Goal: Answer question/provide support: Share knowledge or assist other users

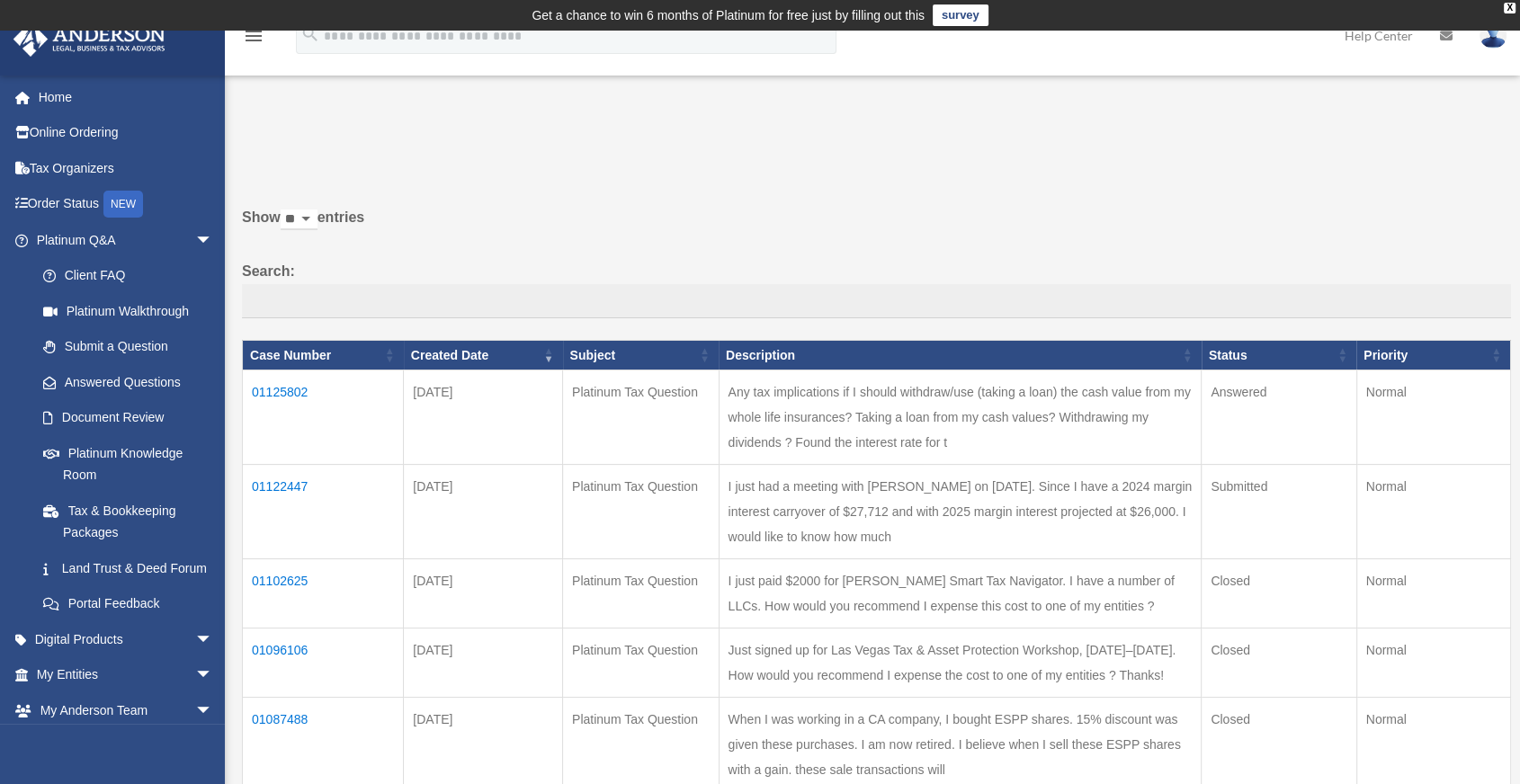
click at [288, 484] on td "01122447" at bounding box center [324, 512] width 161 height 94
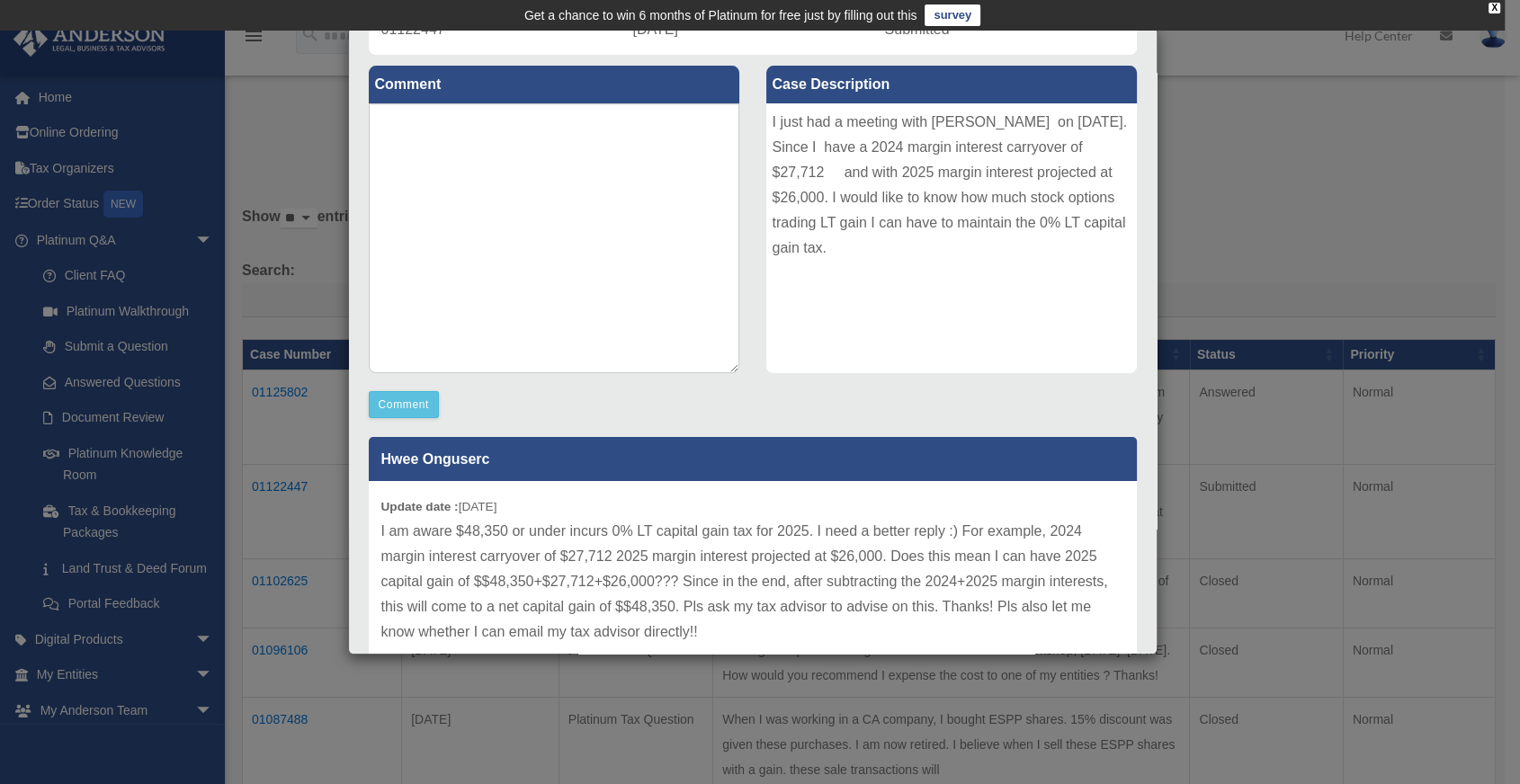
scroll to position [300, 0]
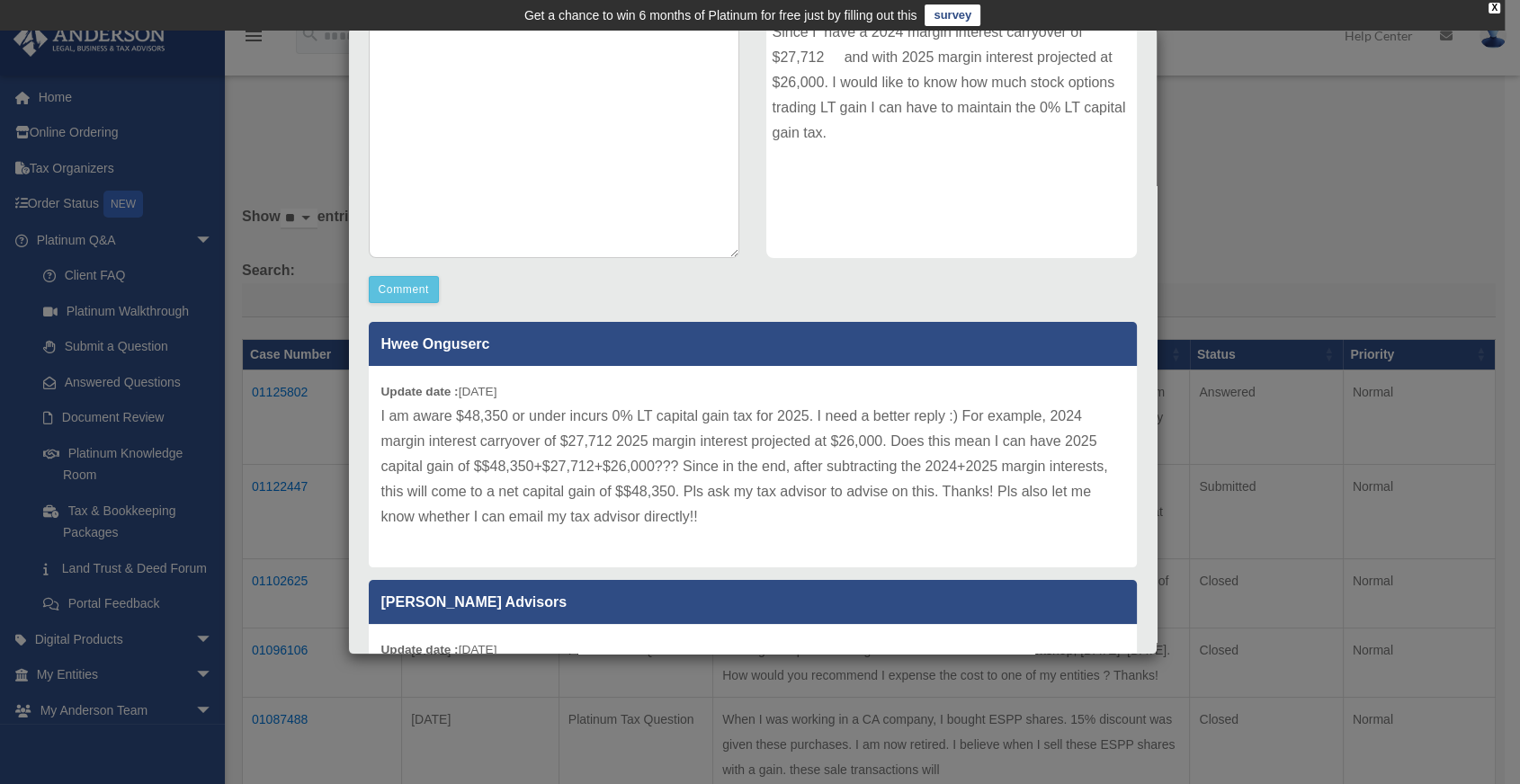
click at [699, 138] on div "Case Detail × Platinum Tax Question Case Number 01122447 Created Date [DATE] St…" at bounding box center [760, 392] width 1520 height 784
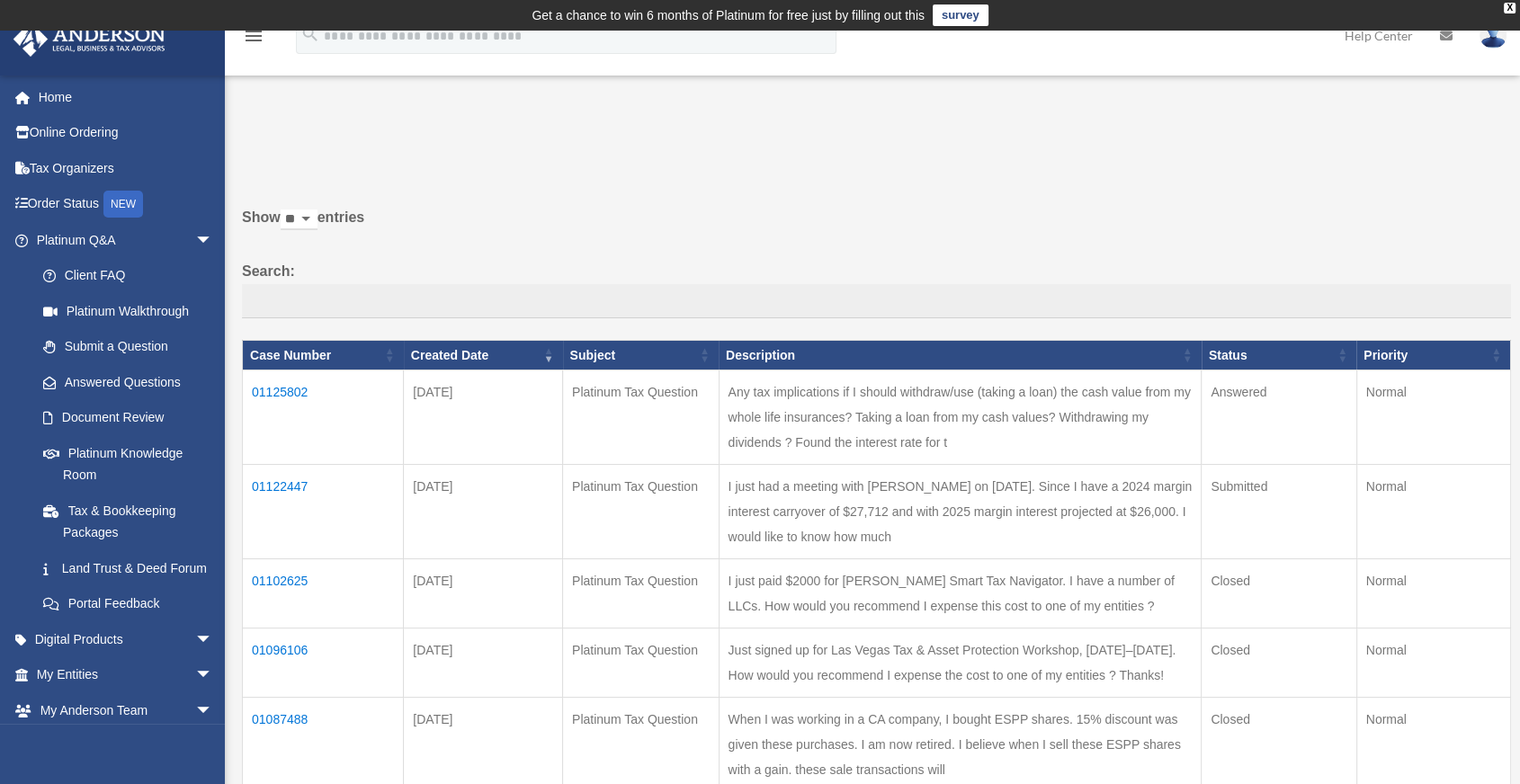
click at [290, 385] on td "01125802" at bounding box center [324, 418] width 161 height 94
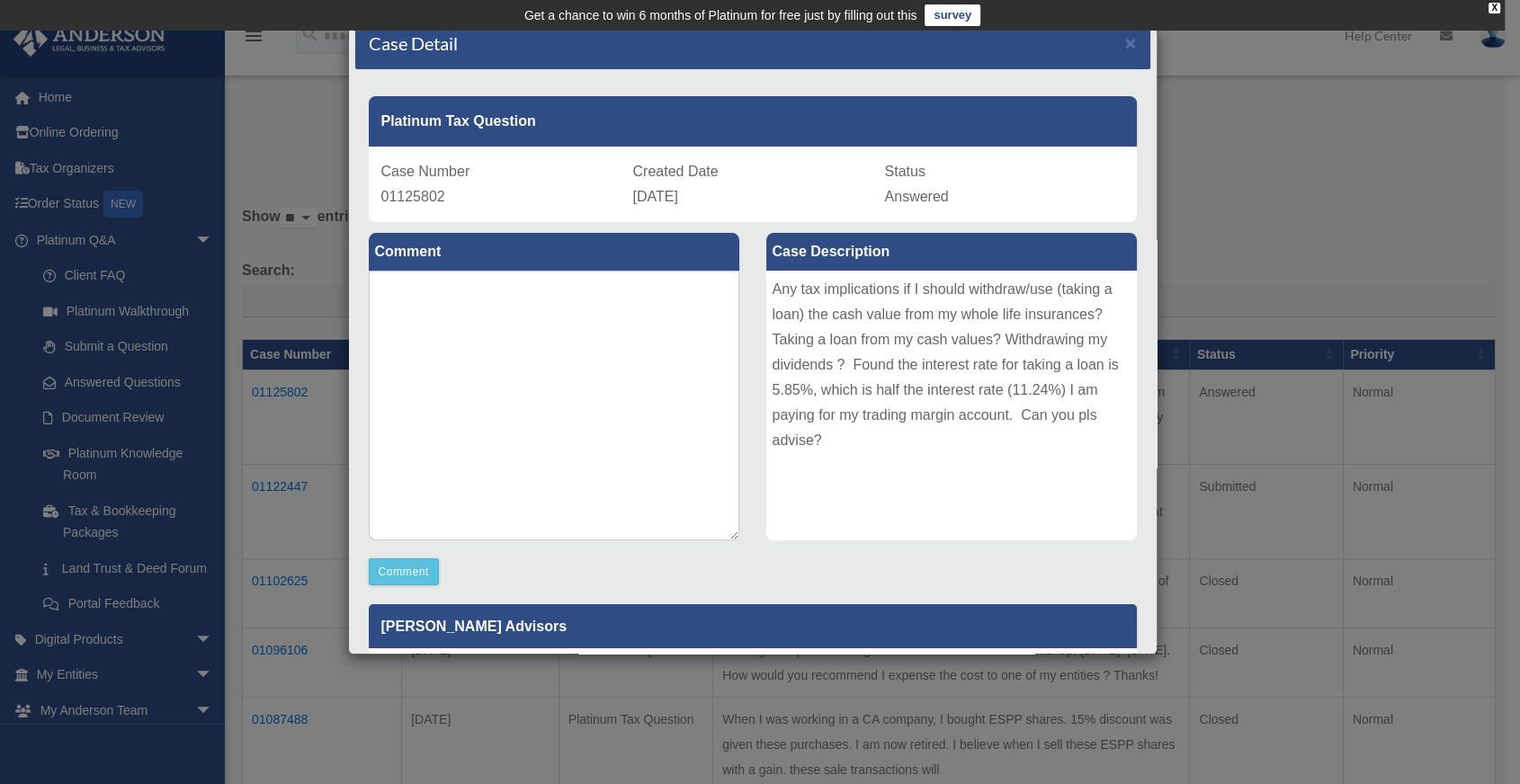
scroll to position [0, 0]
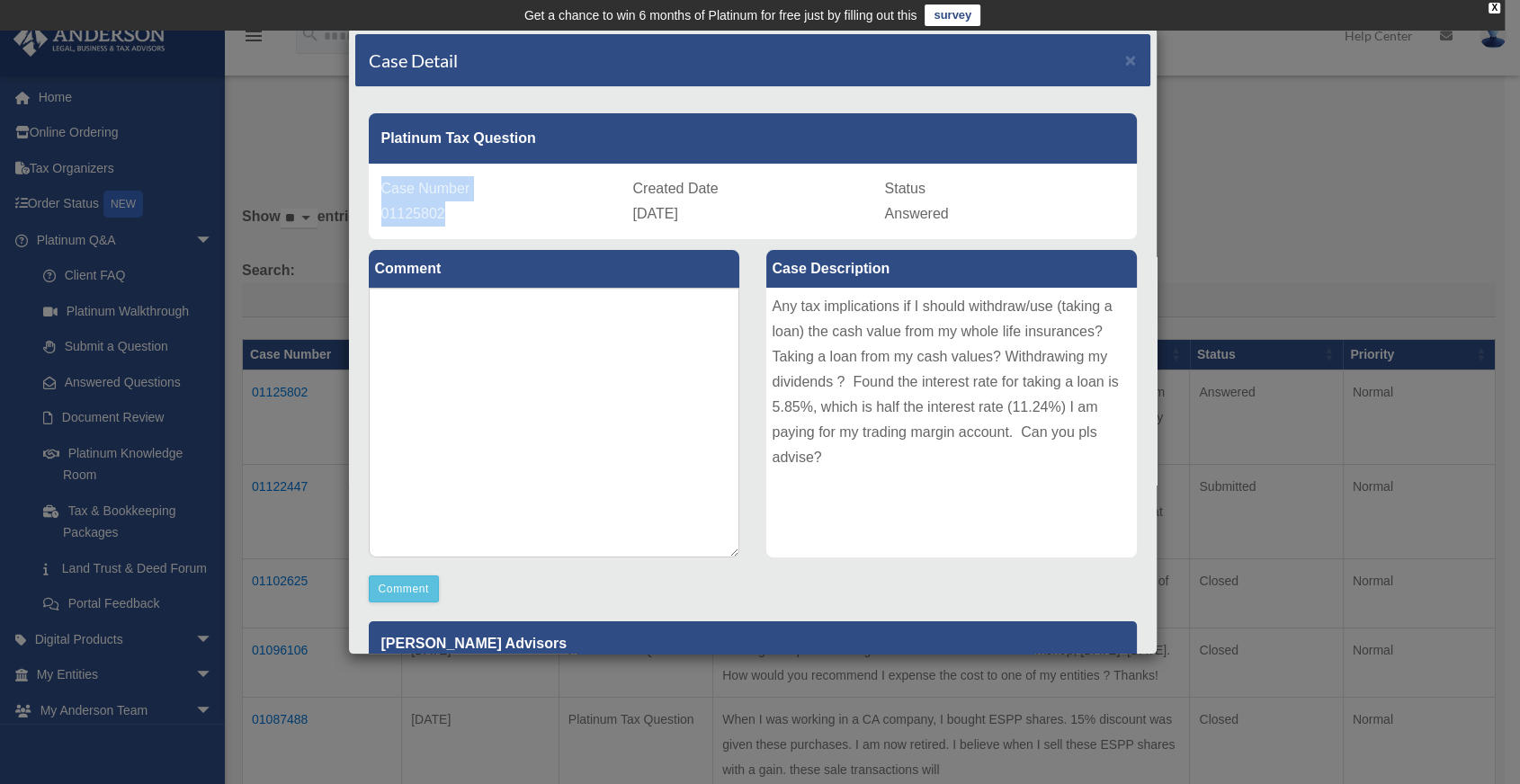
drag, startPoint x: 473, startPoint y: 212, endPoint x: 383, endPoint y: 179, distance: 95.9
click at [383, 179] on div "Case Number 01125802" at bounding box center [501, 201] width 239 height 50
copy div "Case Number 01125802"
click at [572, 215] on div "Case Number 01125802" at bounding box center [501, 201] width 239 height 50
drag, startPoint x: 761, startPoint y: 208, endPoint x: 627, endPoint y: 190, distance: 135.2
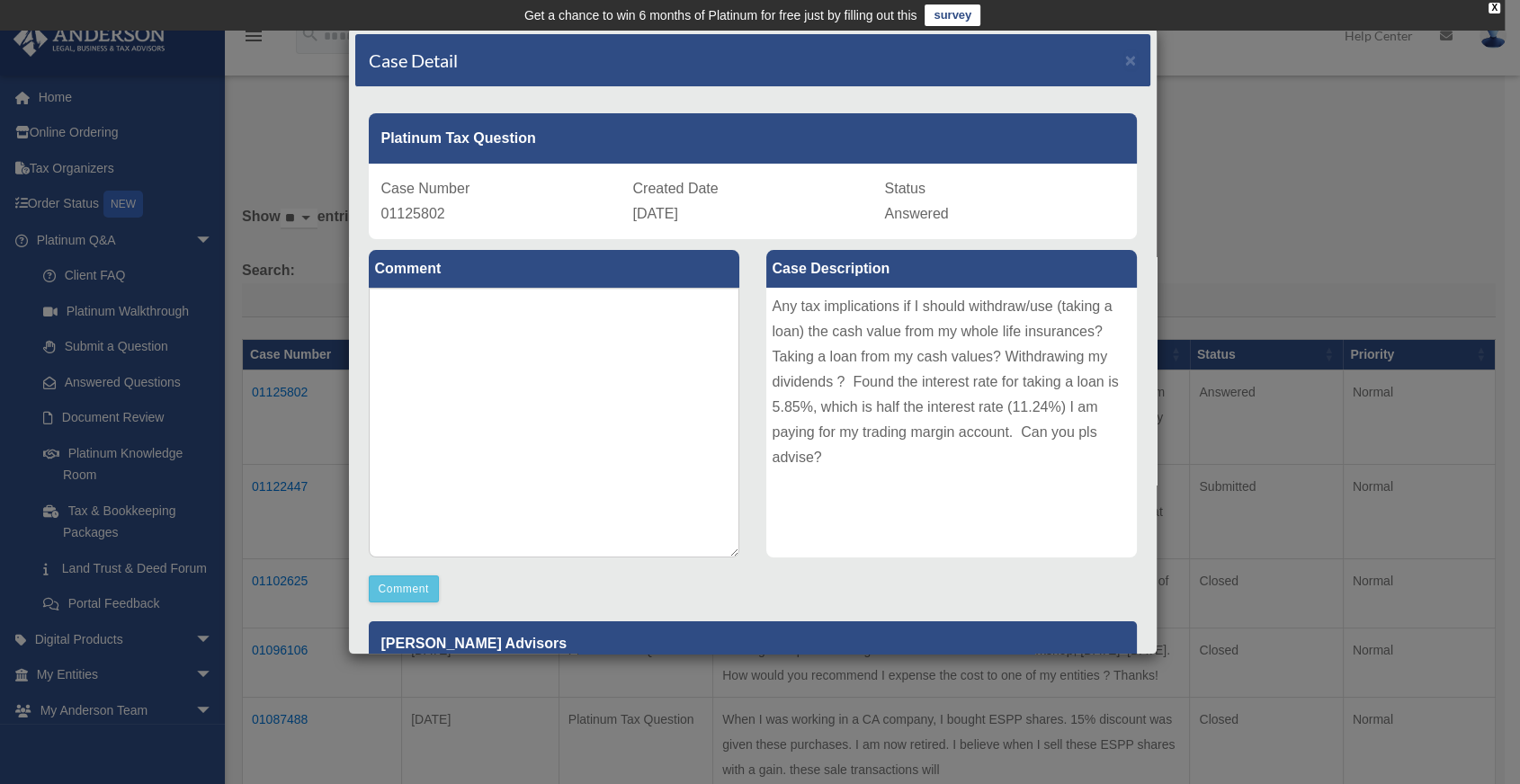
click at [633, 190] on div "Created Date [DATE]" at bounding box center [753, 201] width 239 height 50
copy div "Created Date [DATE]"
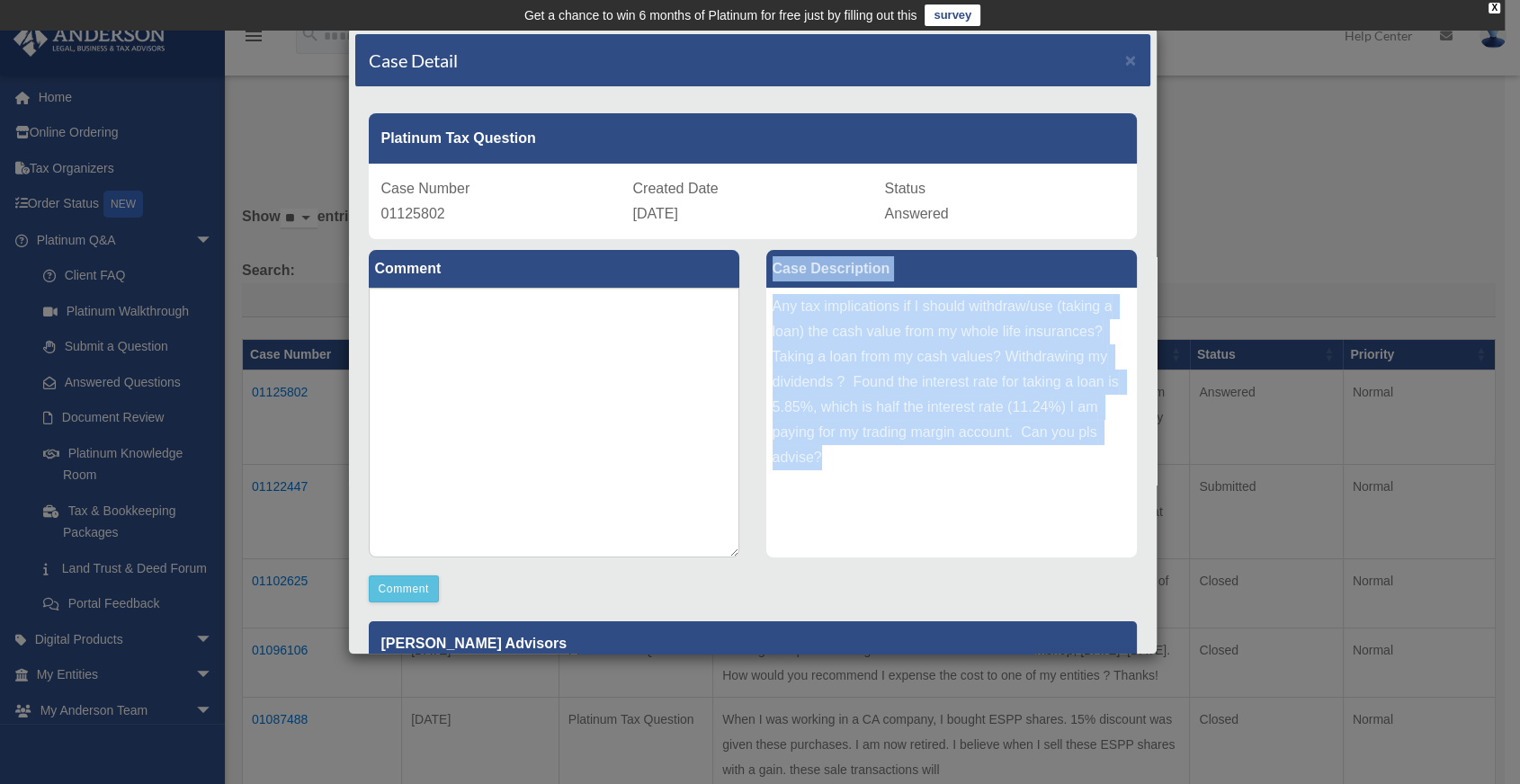
drag, startPoint x: 824, startPoint y: 459, endPoint x: 740, endPoint y: 260, distance: 216.0
click at [699, 260] on div "Comment Comment Case Description" at bounding box center [753, 568] width 795 height 659
copy div "Comment Case Description Any tax implications if I should withdraw/use (taking …"
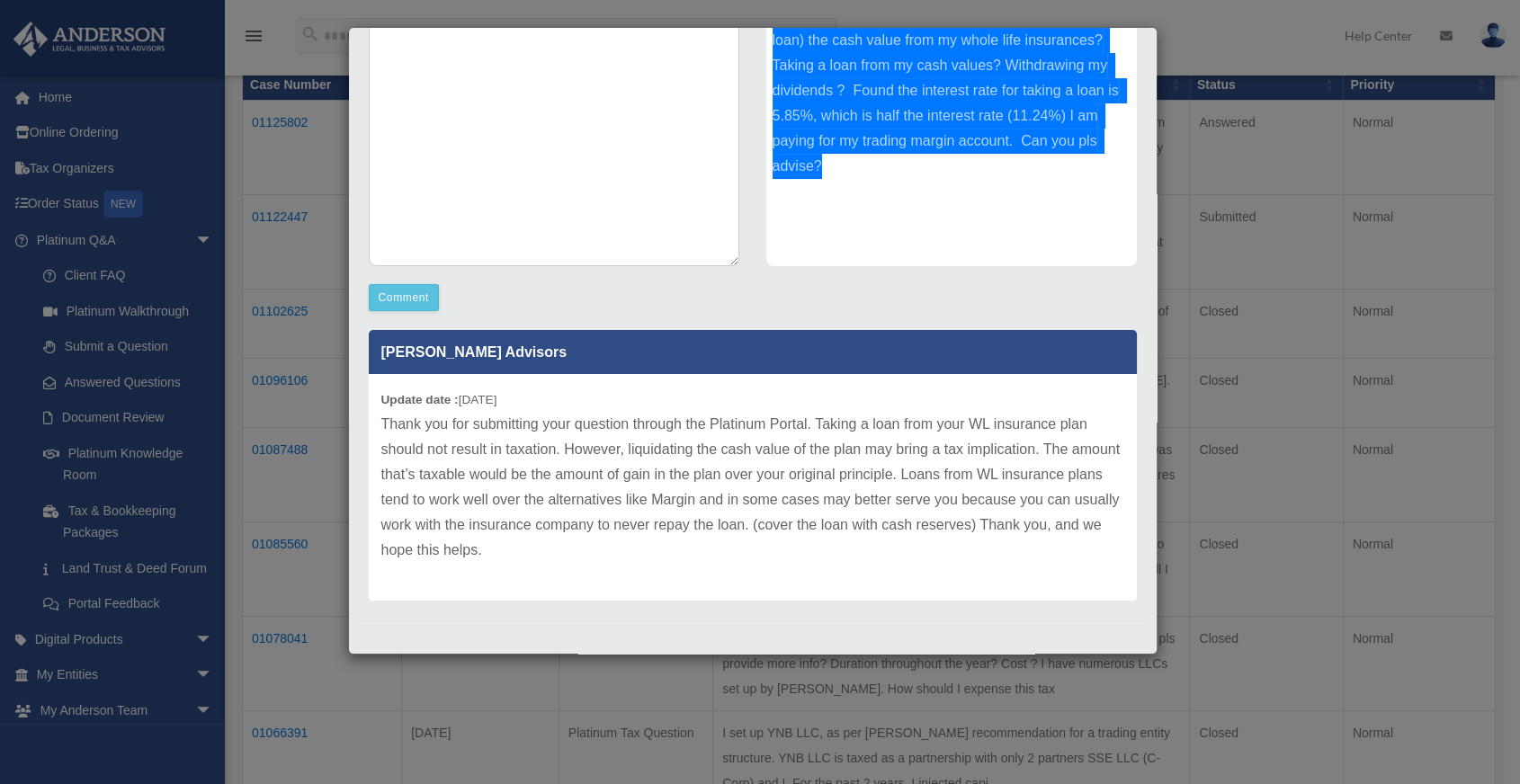
scroll to position [300, 0]
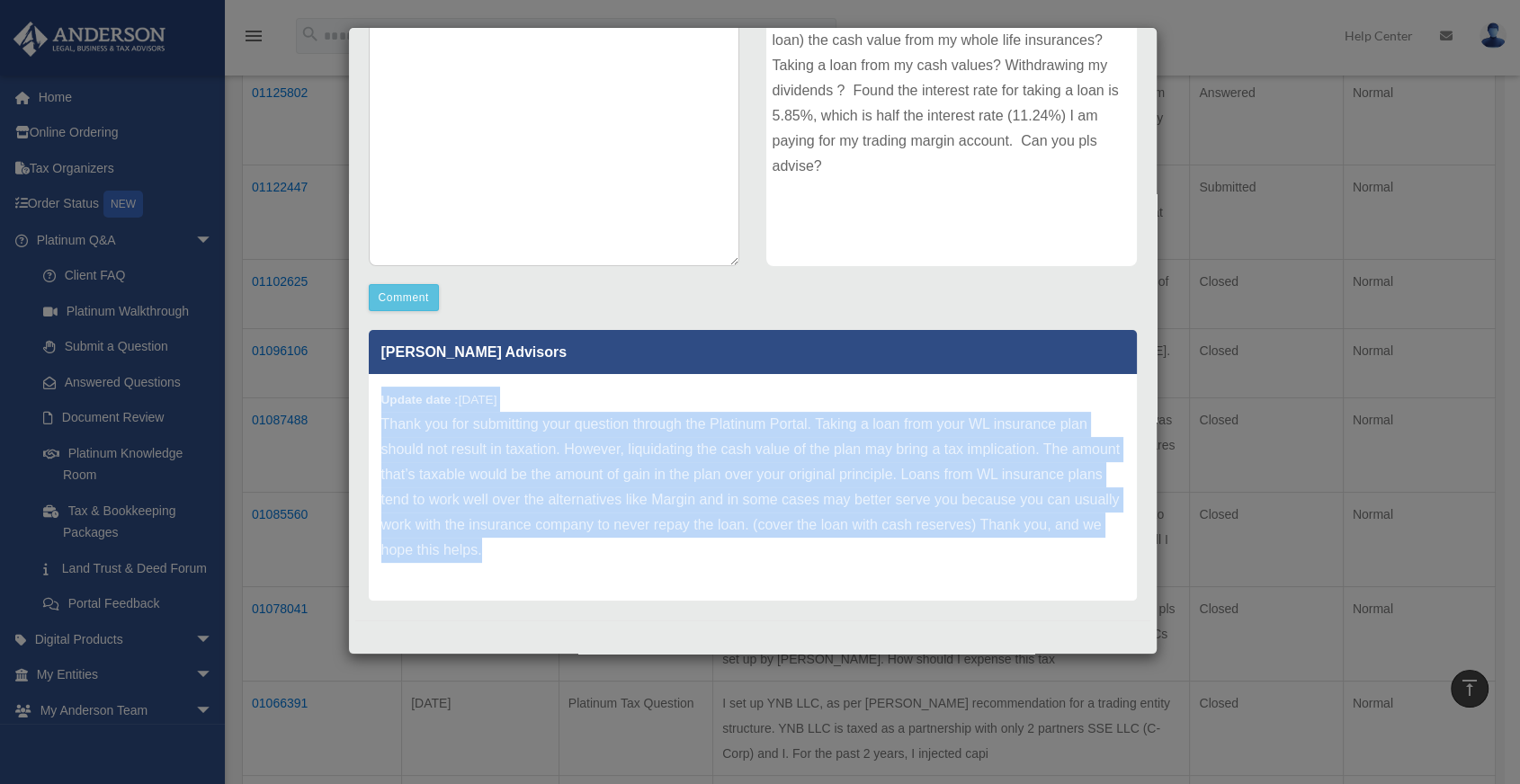
drag, startPoint x: 709, startPoint y: 551, endPoint x: 369, endPoint y: 384, distance: 378.8
click at [369, 384] on div "Update date : [DATE] Thank you for submitting your question through the Platinu…" at bounding box center [753, 487] width 769 height 227
copy div "Update date : [DATE] Thank you for submitting your question through the Platinu…"
click at [618, 442] on p "Thank you for submitting your question through the Platinum Portal. Taking a lo…" at bounding box center [752, 487] width 743 height 151
click at [699, 487] on p "Thank you for submitting your question through the Platinum Portal. Taking a lo…" at bounding box center [752, 487] width 743 height 151
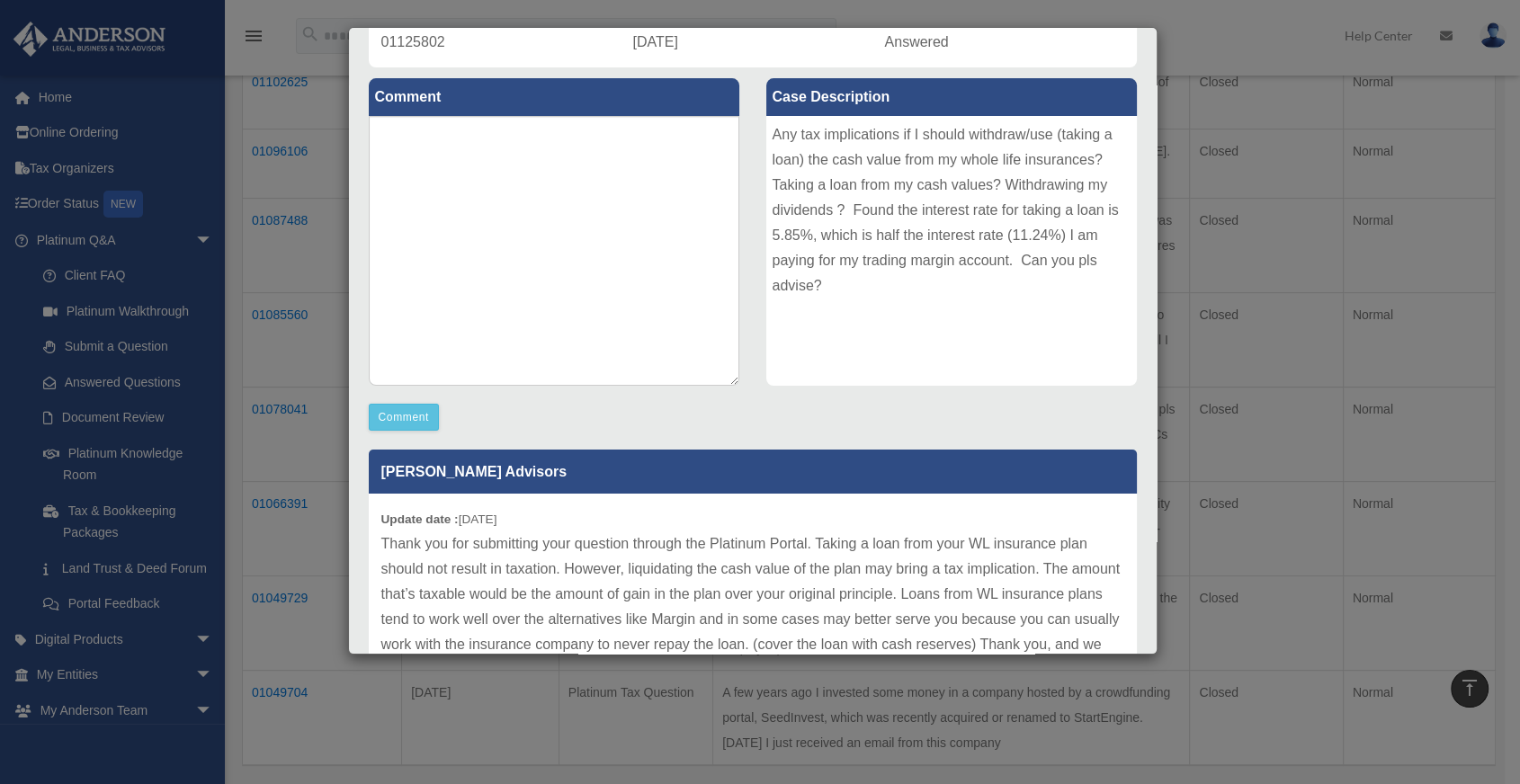
scroll to position [91, 0]
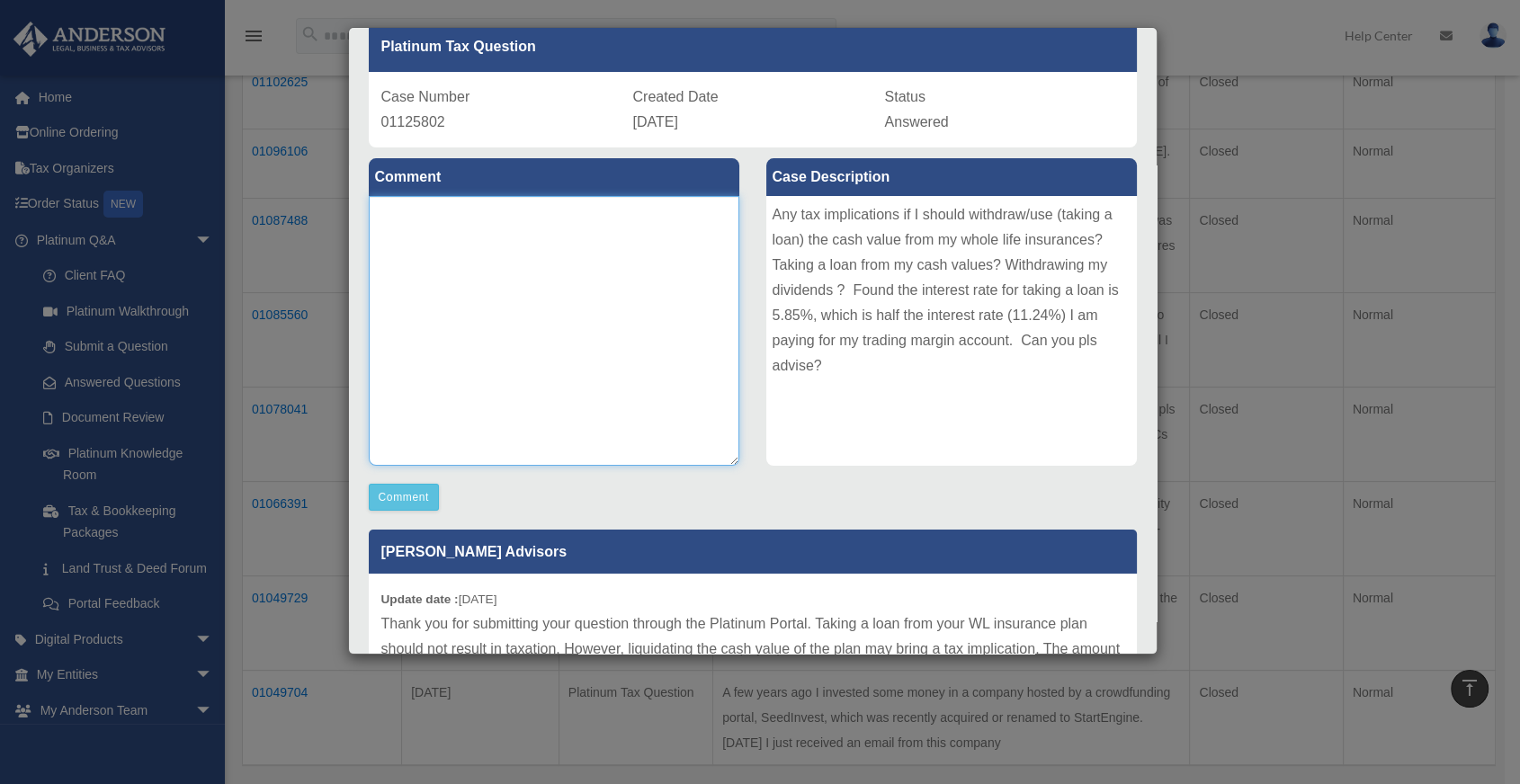
drag, startPoint x: 545, startPoint y: 273, endPoint x: 538, endPoint y: 285, distance: 13.9
click at [540, 279] on textarea at bounding box center [555, 331] width 371 height 270
type textarea "**********"
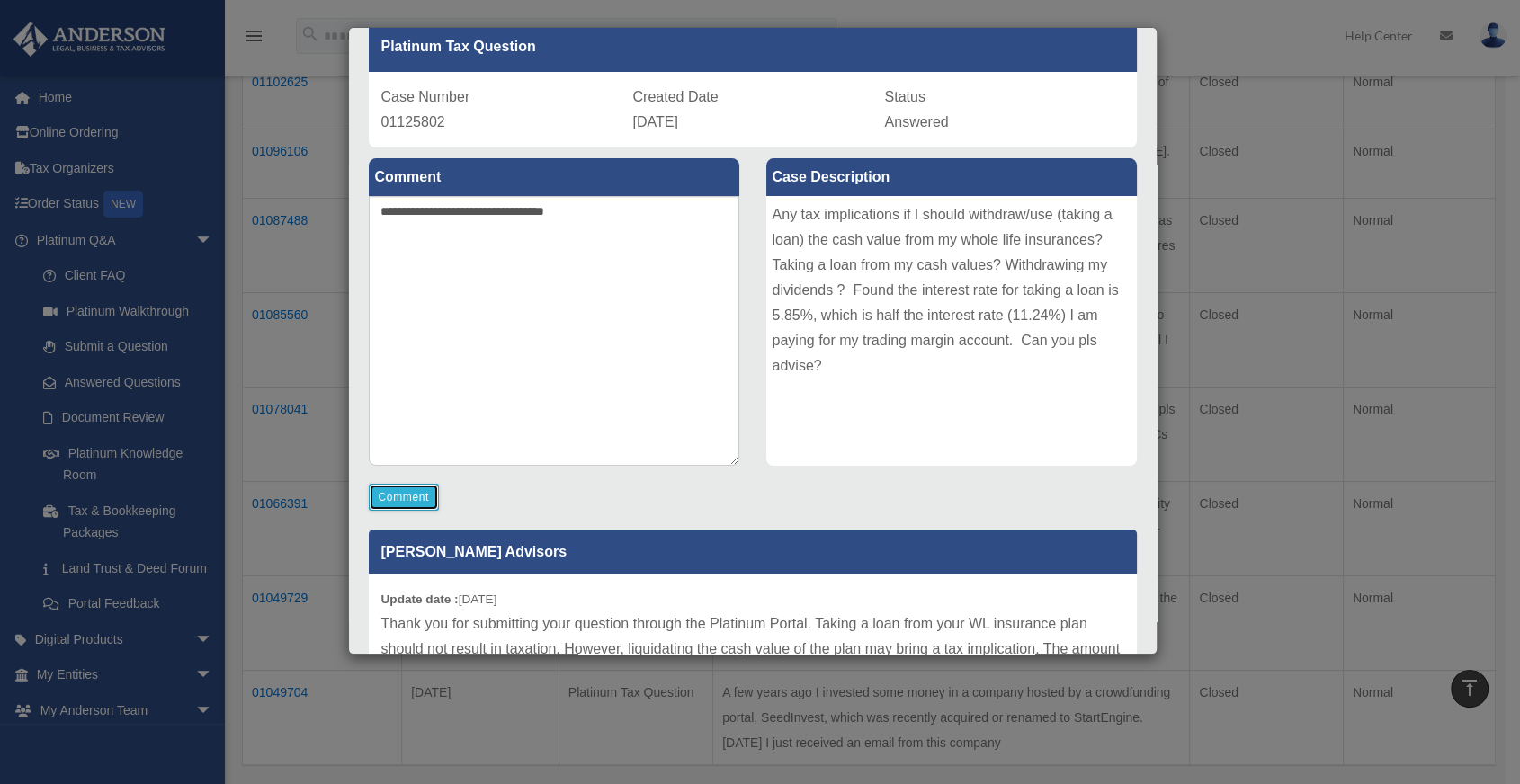
click at [371, 488] on button "Comment" at bounding box center [405, 498] width 71 height 27
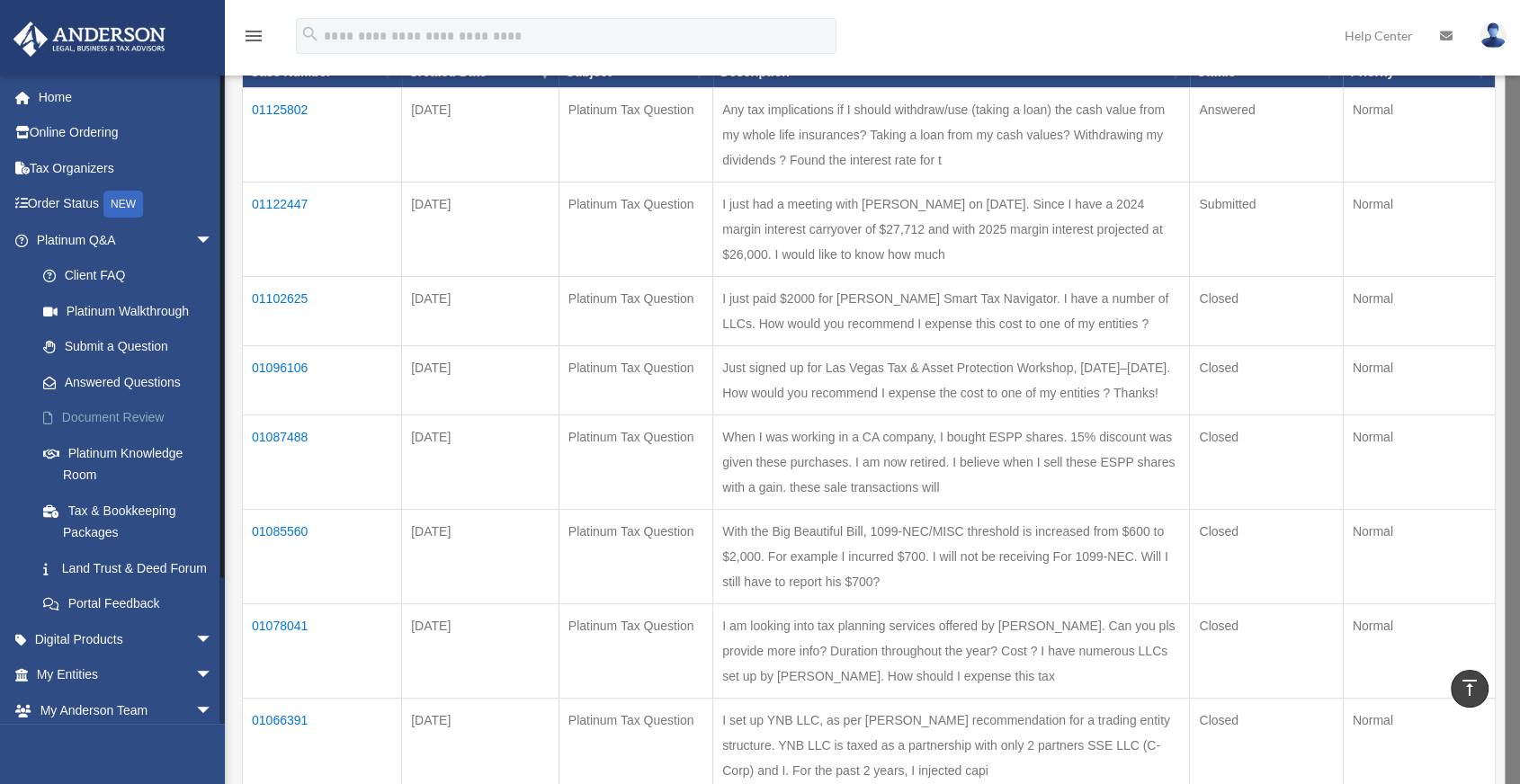
scroll to position [100, 0]
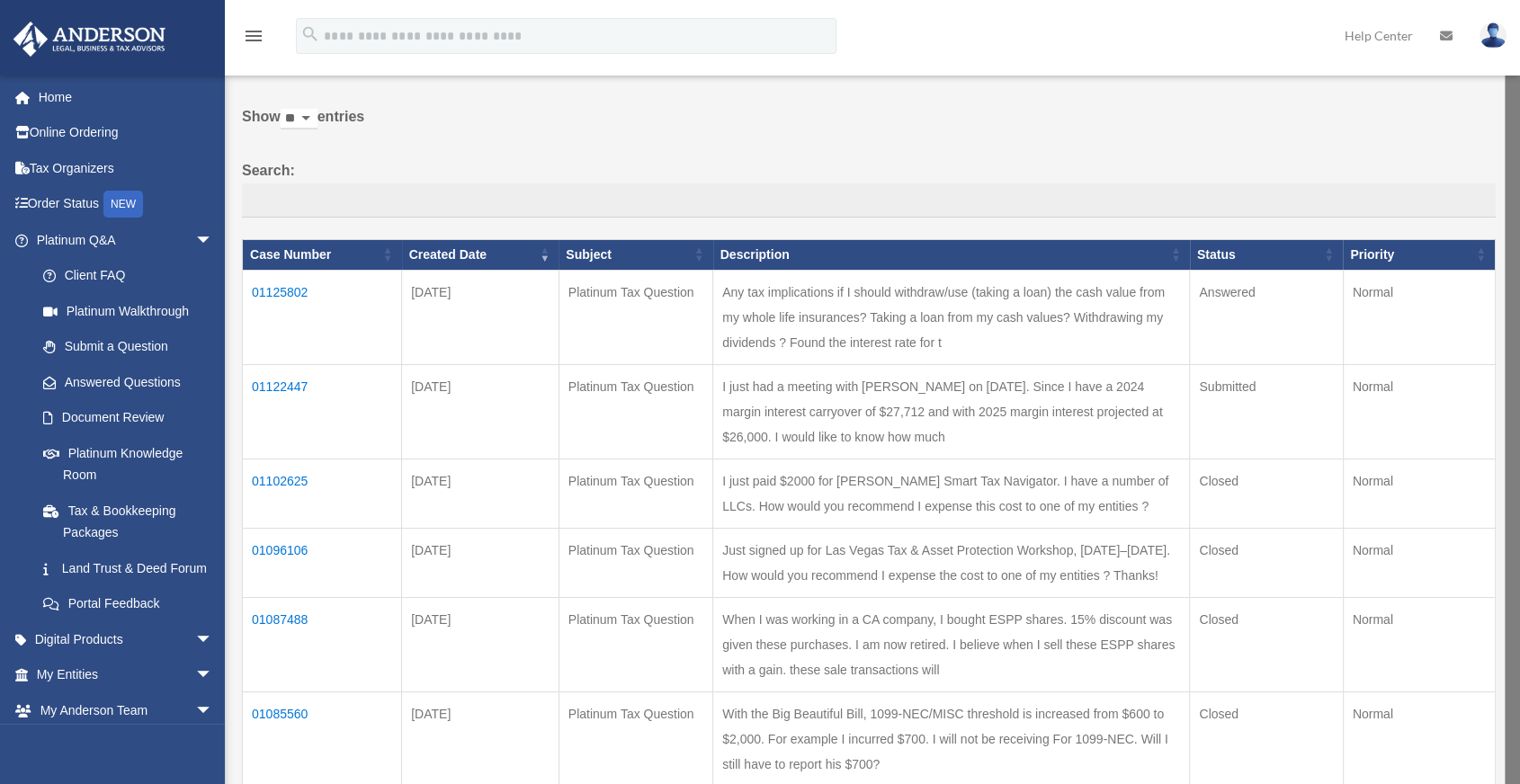
click at [270, 290] on td "01125802" at bounding box center [323, 316] width 159 height 94
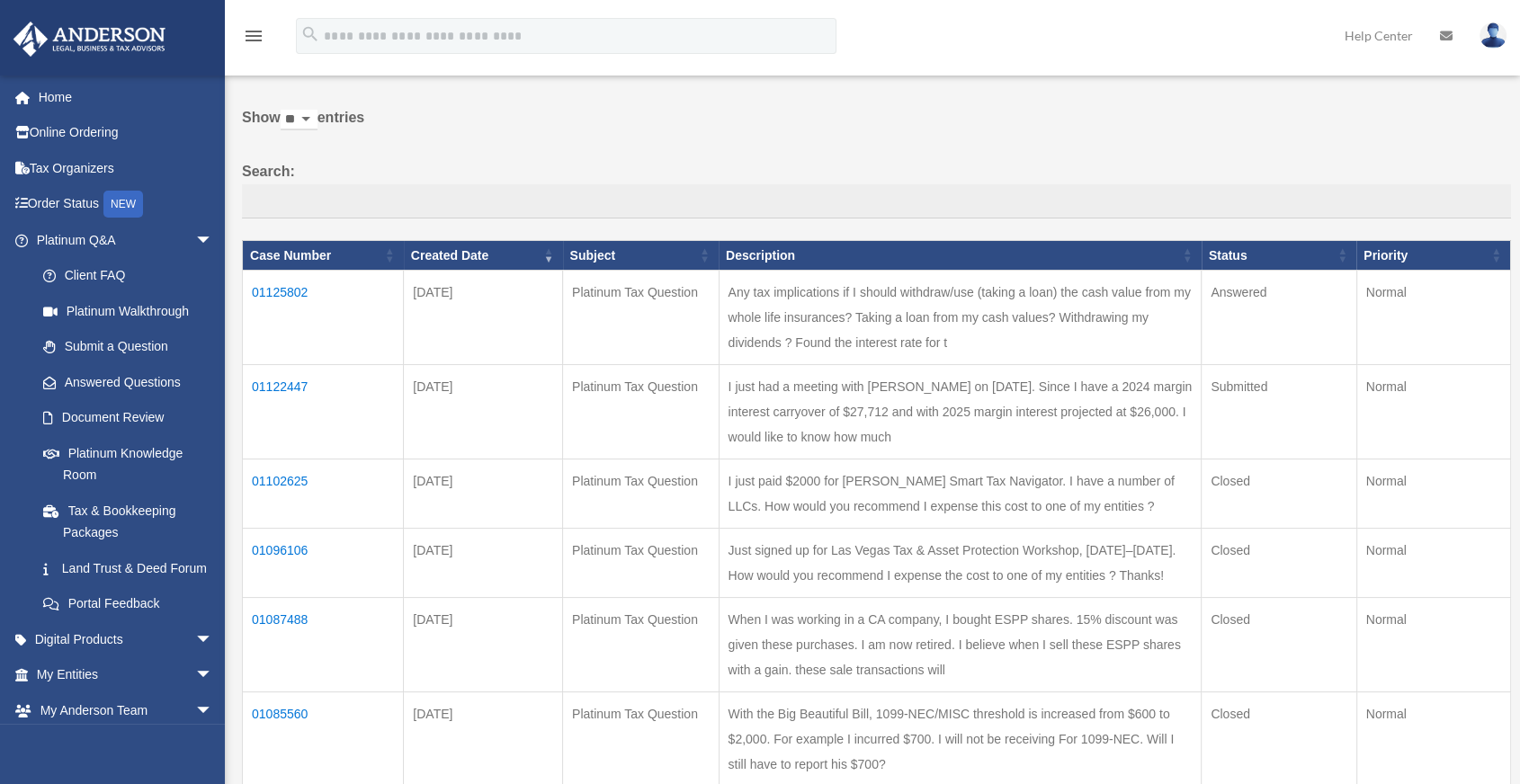
click at [268, 284] on td "01125802" at bounding box center [324, 317] width 161 height 94
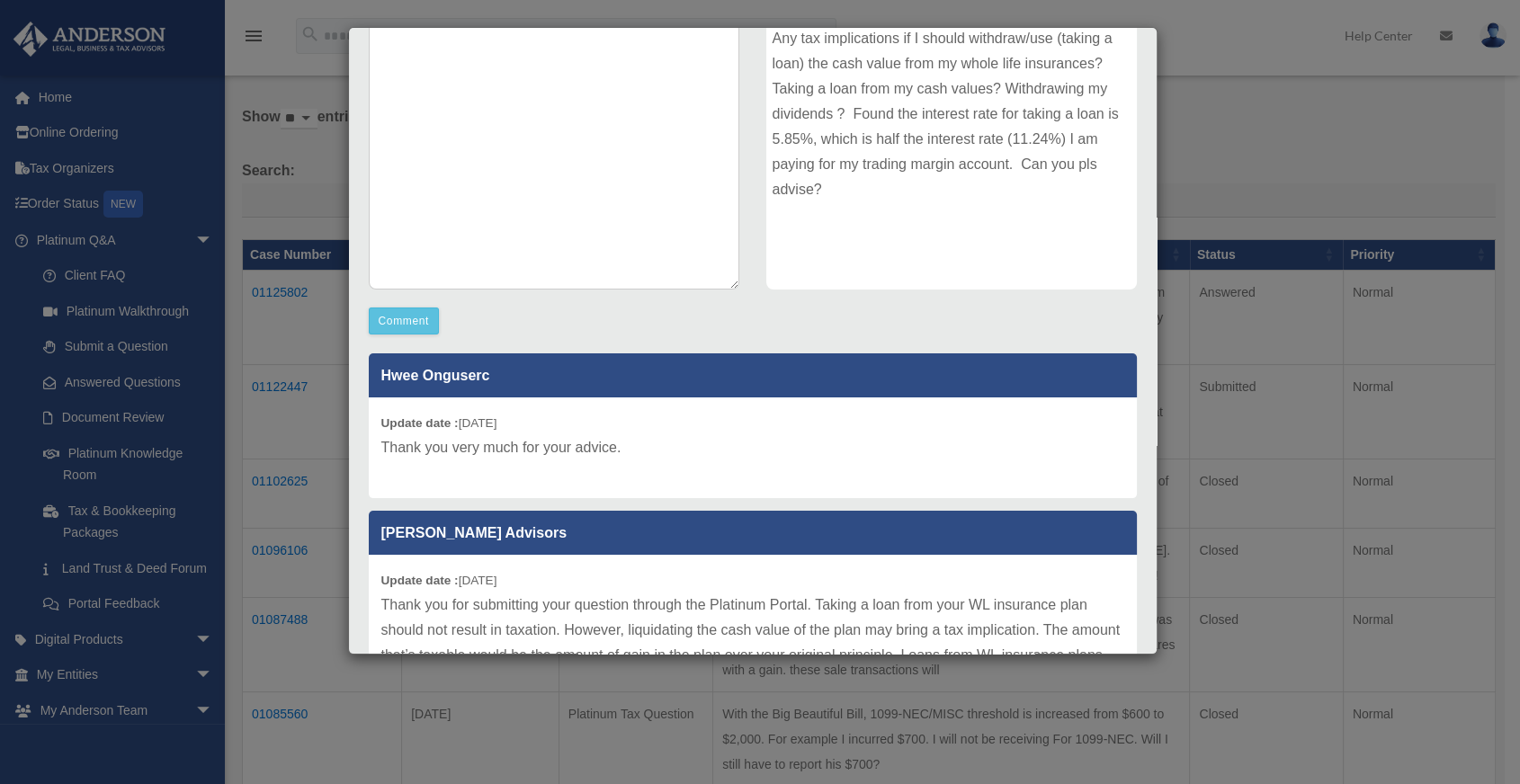
scroll to position [81, 0]
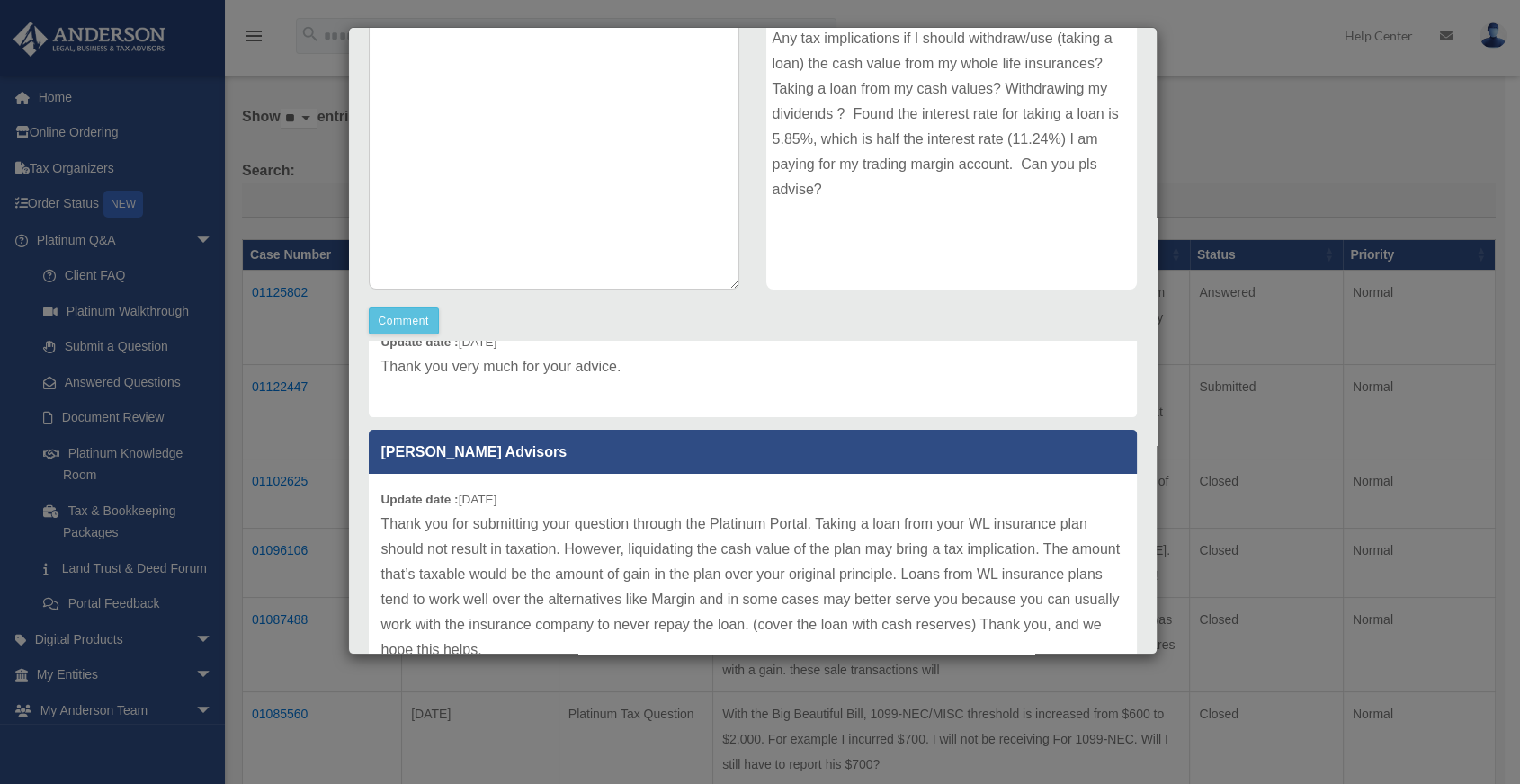
click at [699, 121] on div "Case Detail × Platinum Tax Question Case Number 01125802 Created Date [DATE] St…" at bounding box center [760, 392] width 1520 height 784
